Goal: Transaction & Acquisition: Purchase product/service

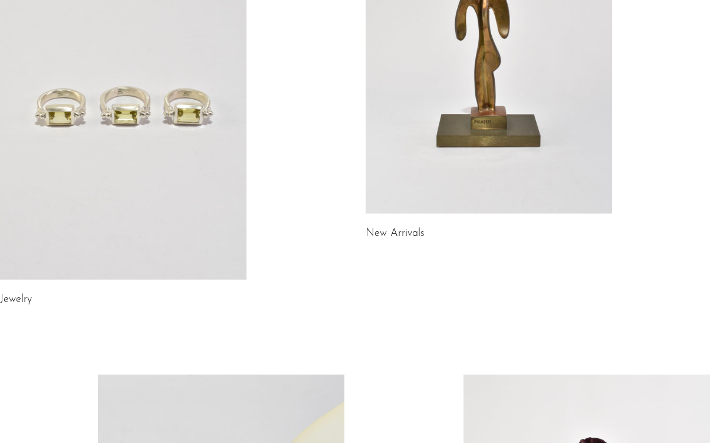
scroll to position [249, 0]
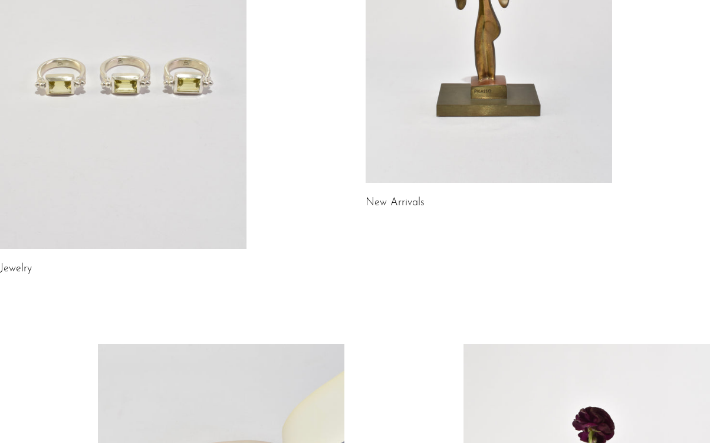
click at [529, 114] on link at bounding box center [489, 10] width 246 height 345
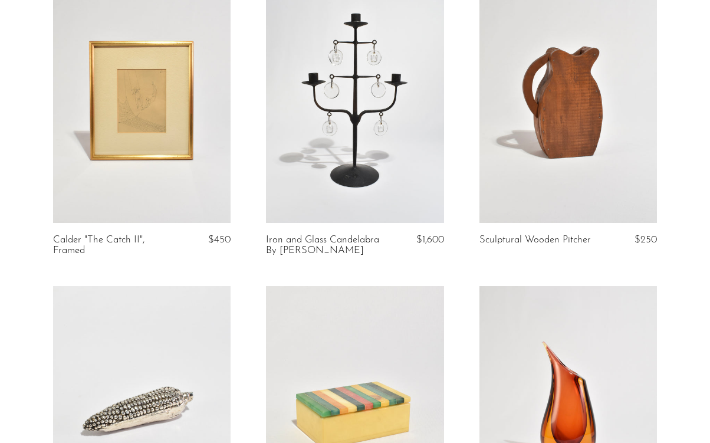
scroll to position [463, 0]
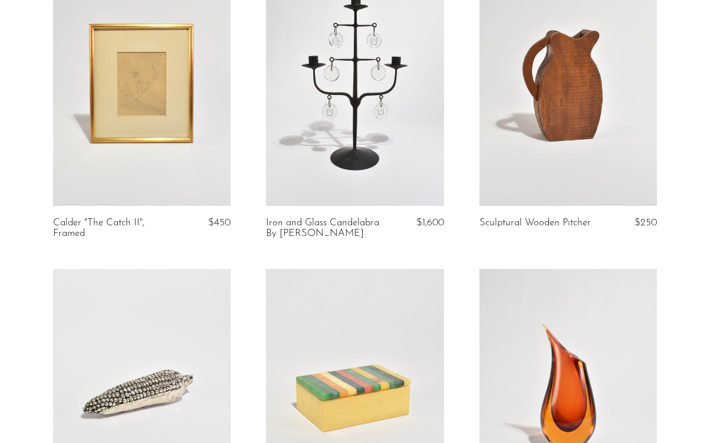
click at [183, 133] on link at bounding box center [141, 81] width 177 height 249
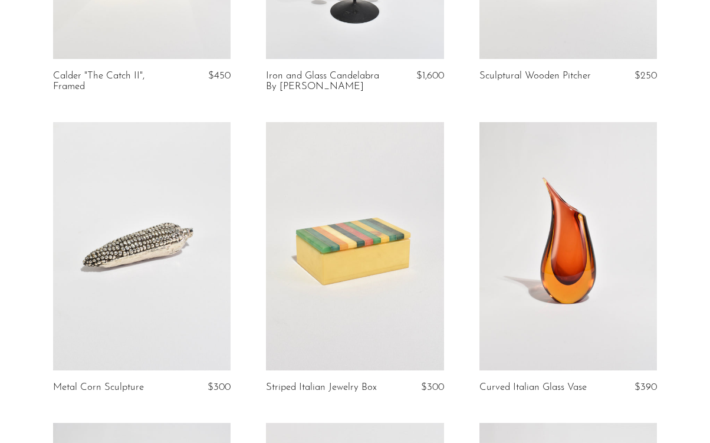
scroll to position [621, 0]
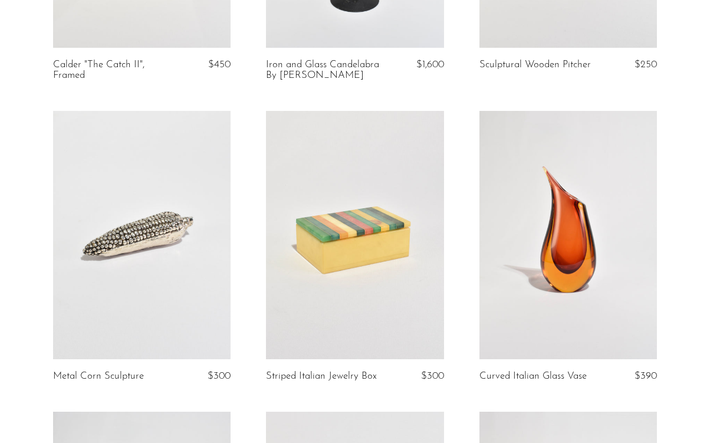
click at [143, 225] on link at bounding box center [141, 235] width 177 height 249
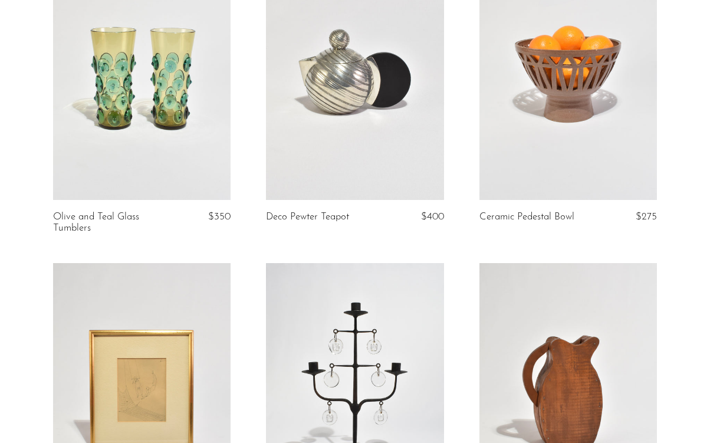
scroll to position [0, 0]
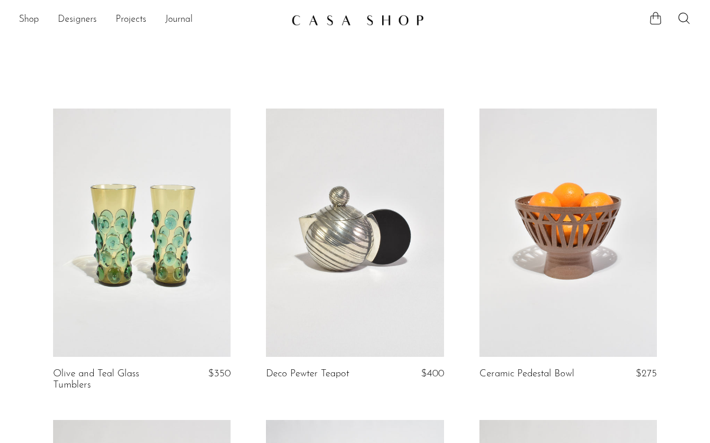
click at [651, 17] on icon at bounding box center [656, 18] width 14 height 14
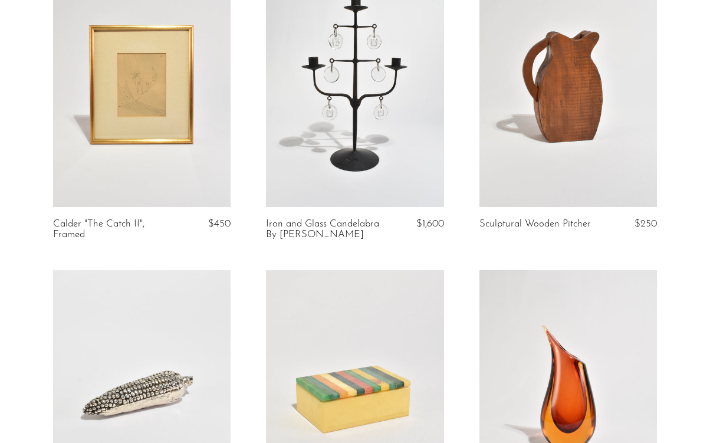
scroll to position [564, 0]
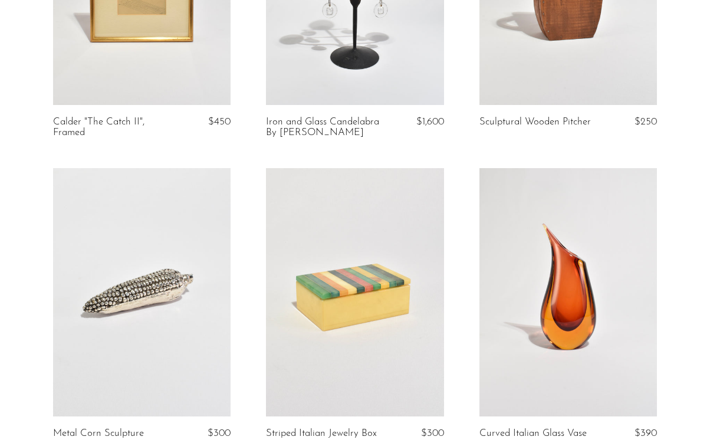
click at [193, 272] on link at bounding box center [141, 292] width 177 height 249
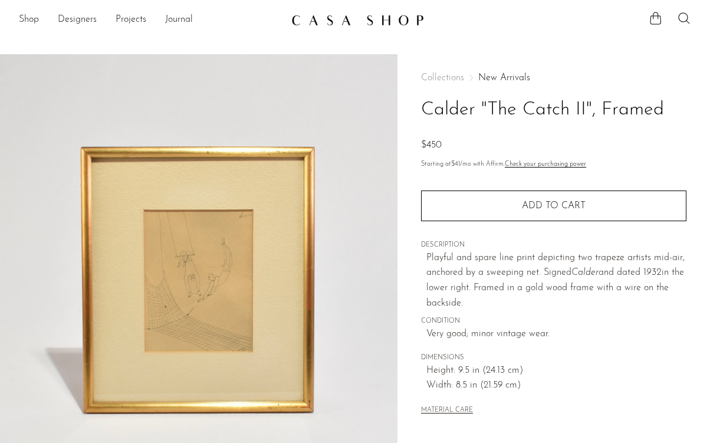
click at [189, 281] on img at bounding box center [198, 275] width 397 height 442
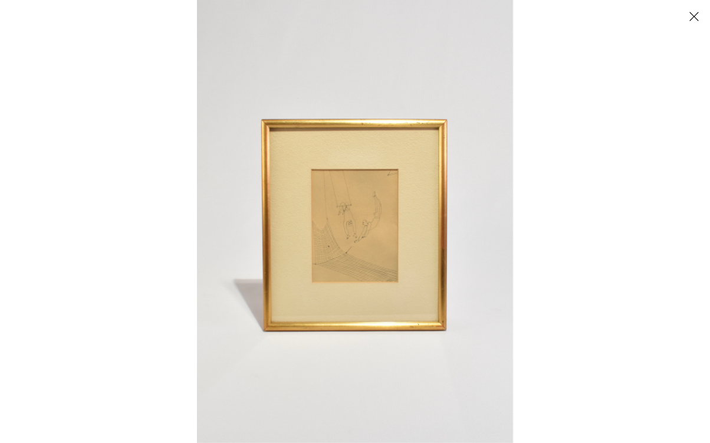
click at [691, 12] on button "Close" at bounding box center [693, 16] width 21 height 21
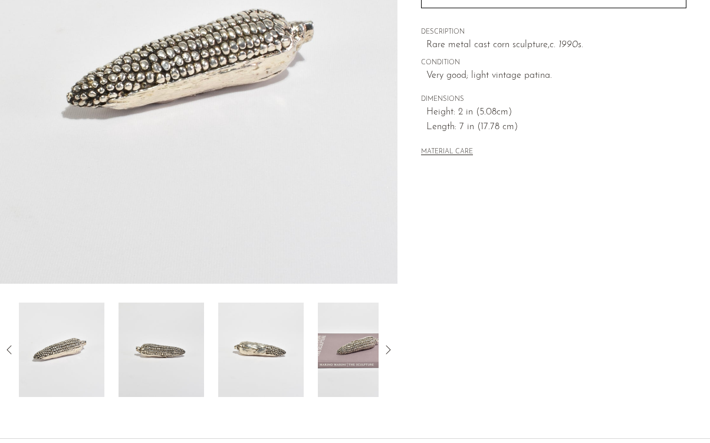
scroll to position [213, 0]
click at [338, 357] on img at bounding box center [360, 349] width 85 height 94
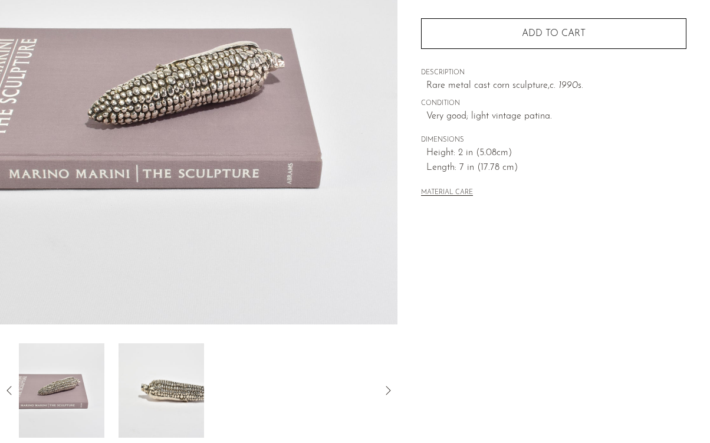
scroll to position [169, 0]
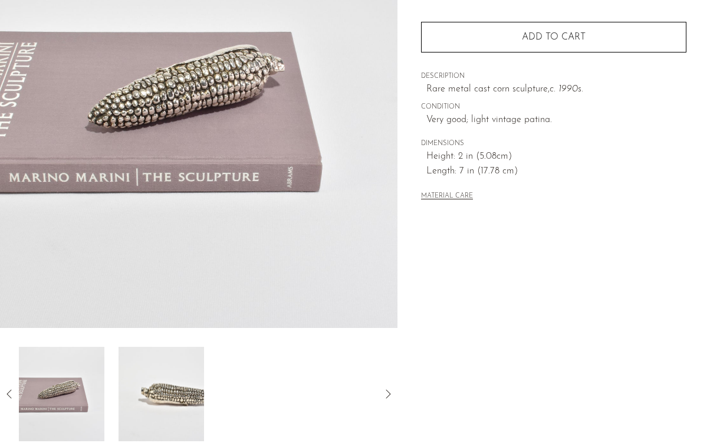
click at [203, 402] on img at bounding box center [161, 394] width 85 height 94
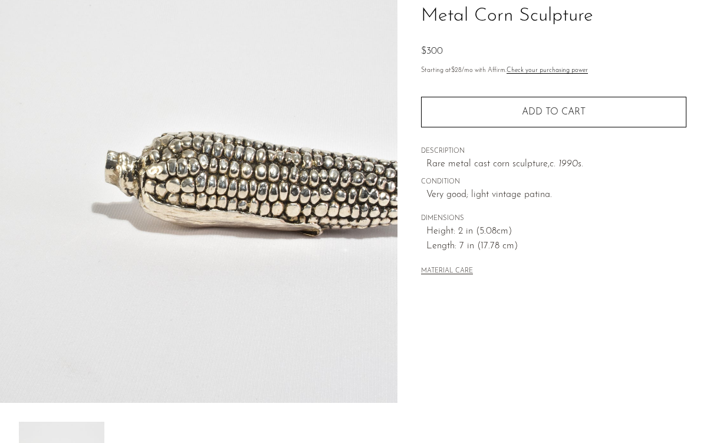
scroll to position [0, 0]
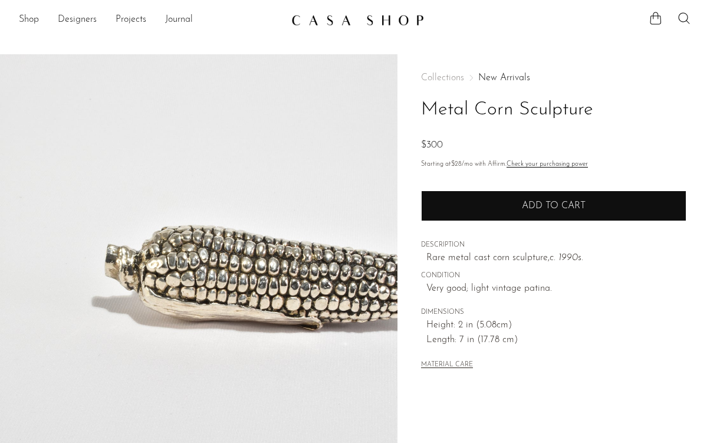
click at [493, 208] on button "Add to cart" at bounding box center [553, 205] width 265 height 31
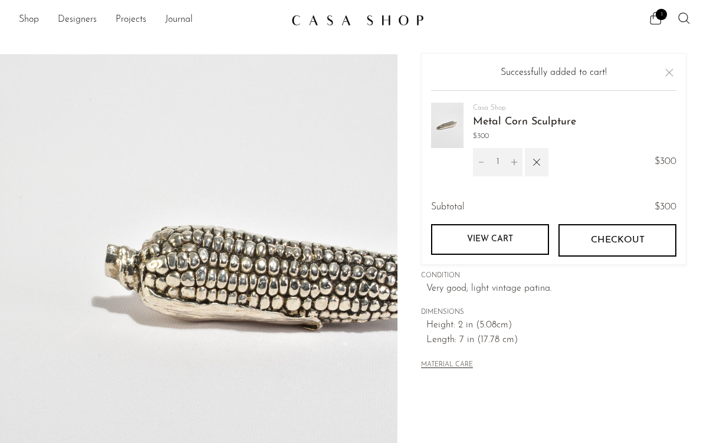
click at [326, 50] on main "Metal Corn Sculpture $300" at bounding box center [355, 341] width 710 height 621
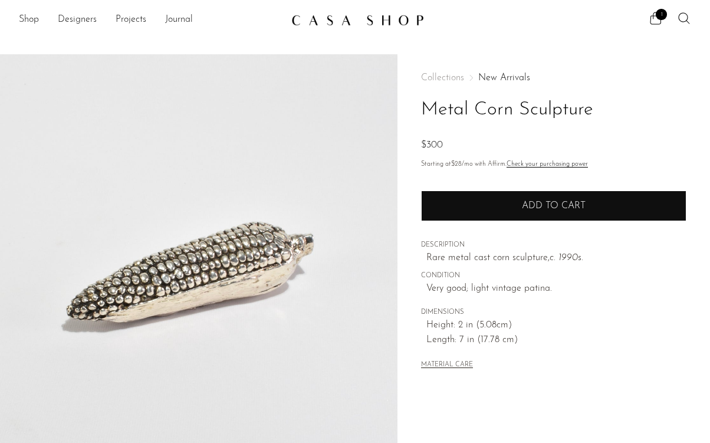
click at [462, 205] on button "Add to cart" at bounding box center [553, 205] width 265 height 31
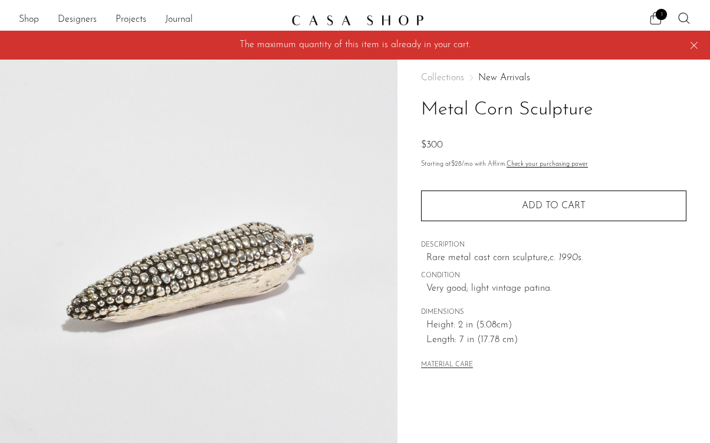
click at [653, 15] on icon at bounding box center [655, 18] width 11 height 12
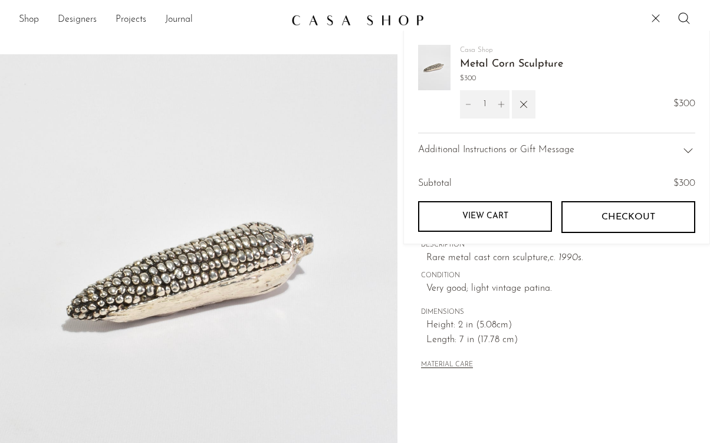
click at [589, 228] on button "Checkout" at bounding box center [628, 217] width 134 height 32
